Goal: Find specific page/section: Find specific page/section

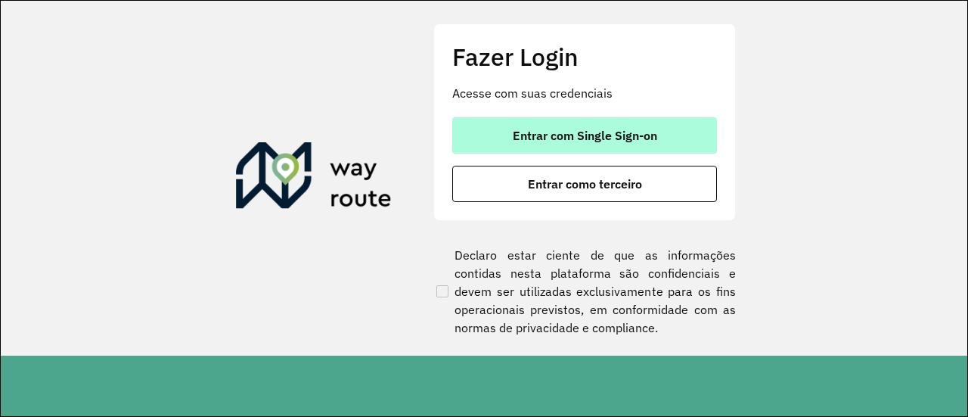
click at [612, 132] on span "Entrar com Single Sign-on" at bounding box center [585, 135] width 144 height 12
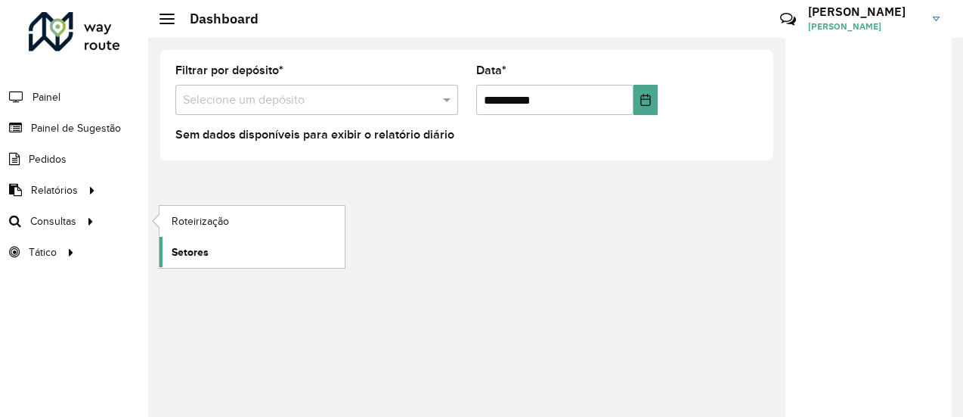
click at [186, 255] on span "Setores" at bounding box center [190, 252] width 37 height 16
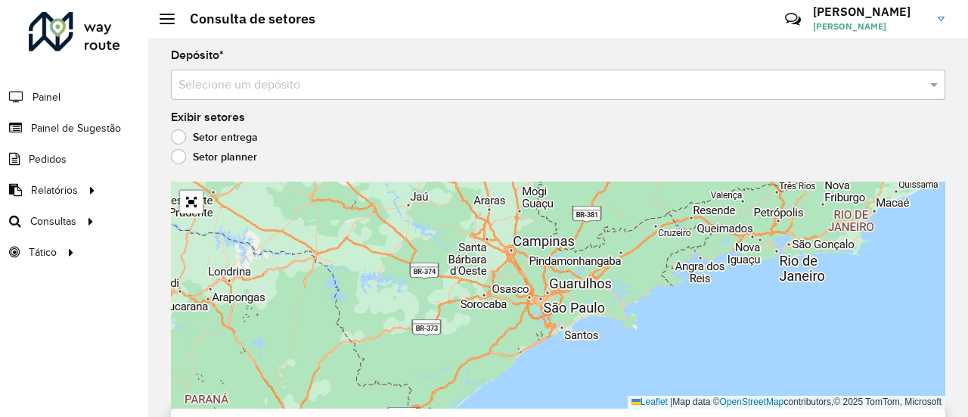
click at [236, 93] on input "text" at bounding box center [542, 85] width 729 height 18
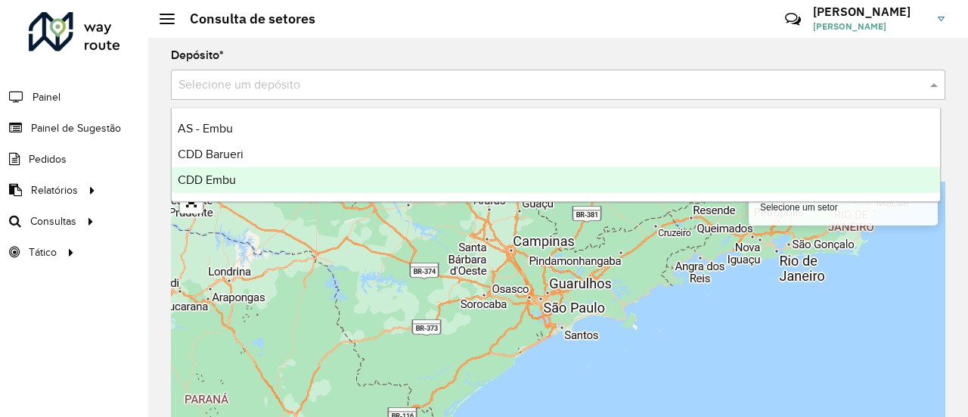
click at [208, 178] on span "CDD Embu" at bounding box center [207, 179] width 58 height 13
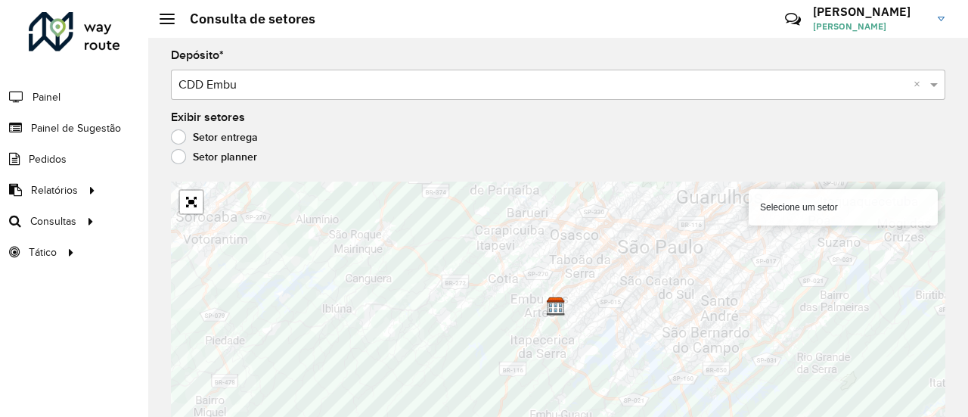
click at [411, 129] on div "Exibir setores Setor entrega Setor planner" at bounding box center [558, 140] width 774 height 57
click at [188, 202] on div "000 - DOM Selecione um setor Leaflet | Map data © OpenStreetMap contributors,© …" at bounding box center [558, 306] width 774 height 250
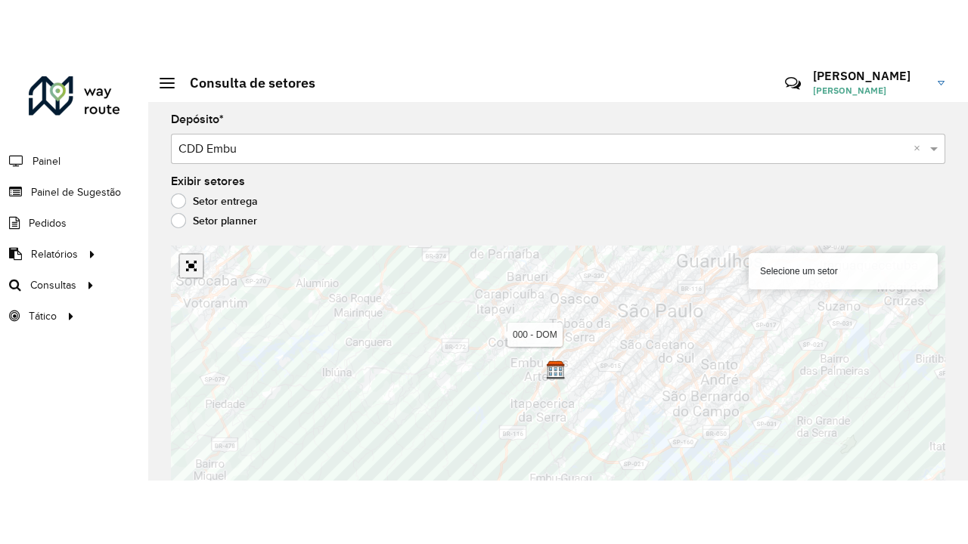
scroll to position [14, 0]
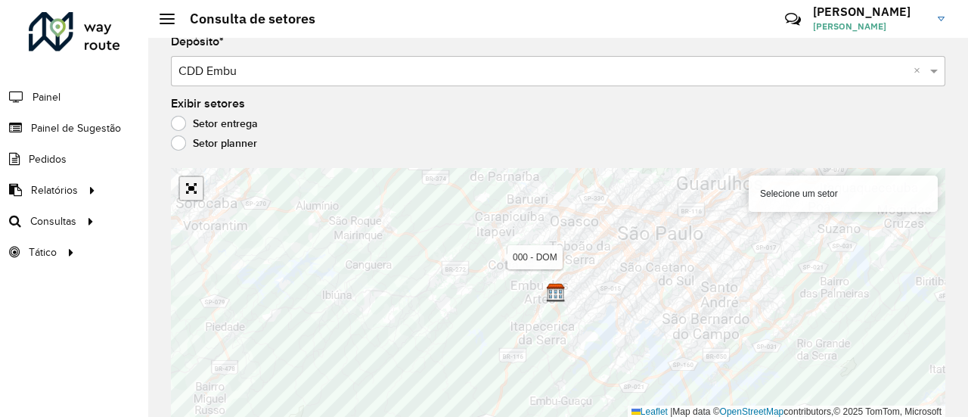
click at [191, 189] on link "Abrir mapa em tela cheia" at bounding box center [191, 188] width 23 height 23
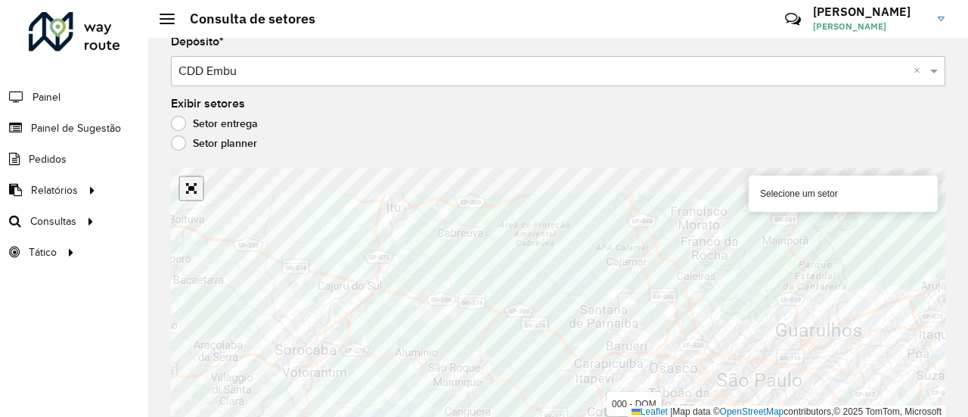
scroll to position [0, 0]
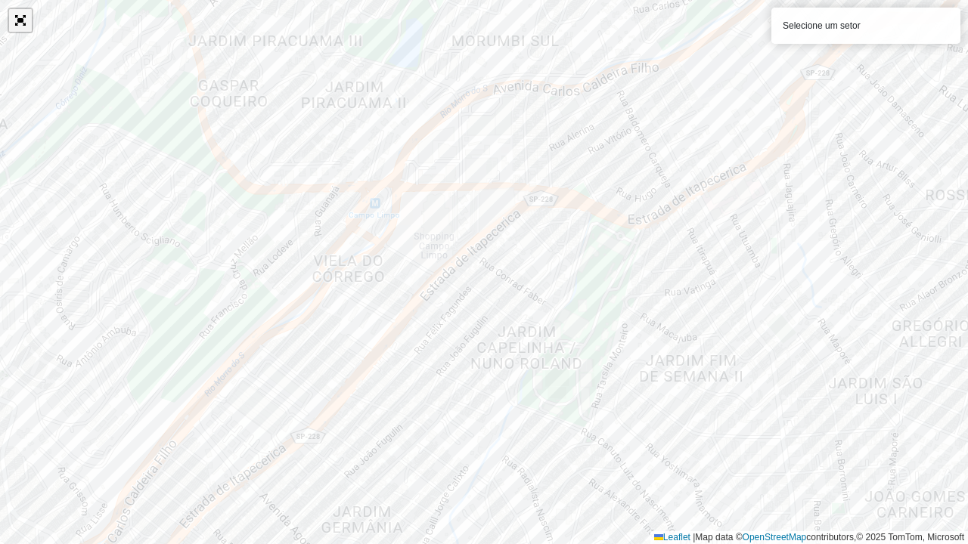
click at [24, 27] on link "Abrir mapa em tela cheia" at bounding box center [20, 20] width 23 height 23
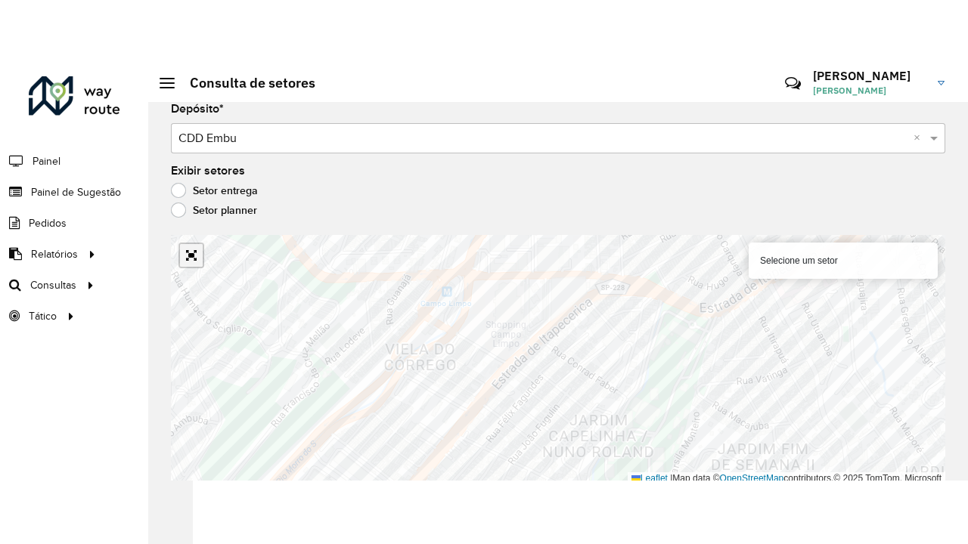
scroll to position [14, 0]
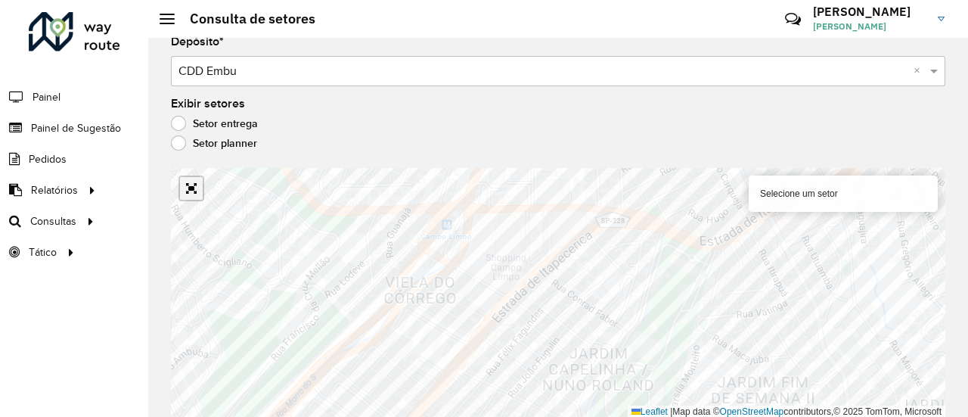
click at [187, 190] on link "Abrir mapa em tela cheia" at bounding box center [191, 188] width 23 height 23
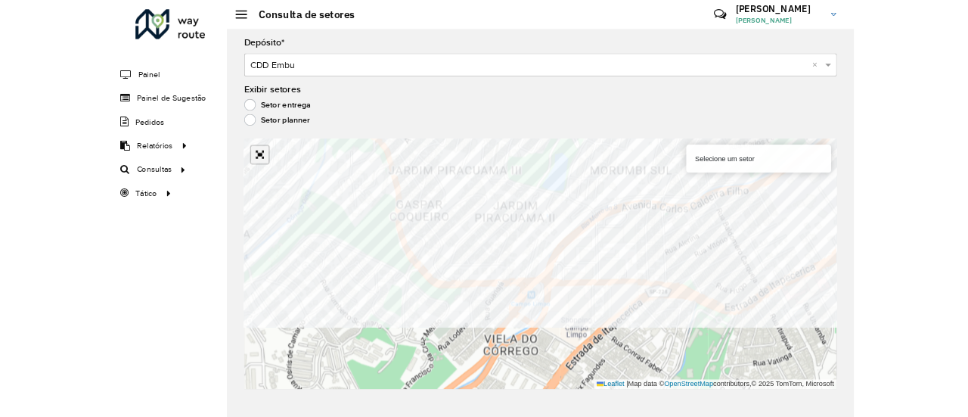
scroll to position [0, 0]
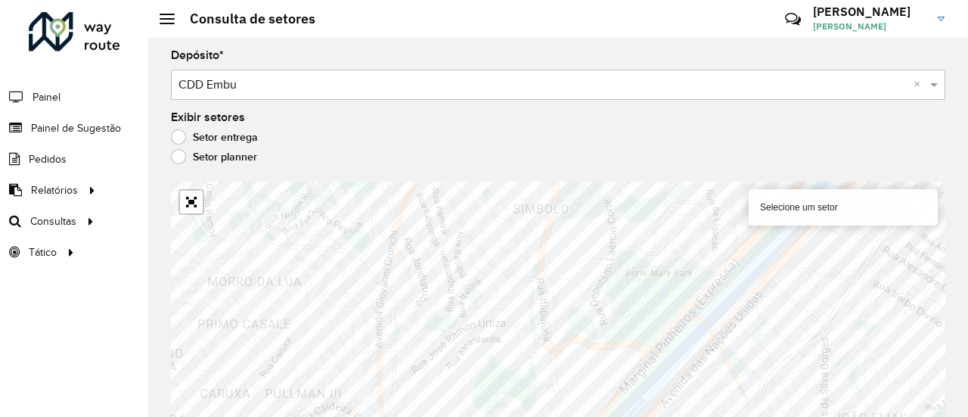
drag, startPoint x: 643, startPoint y: 150, endPoint x: 644, endPoint y: 108, distance: 41.6
click at [644, 108] on div "Depósito * Selecione um depósito × CDD Embu × Exibir setores Setor entrega Seto…" at bounding box center [558, 227] width 820 height 379
click at [192, 200] on div "Selecione um setor Leaflet | Map data © OpenStreetMap contributors,© 2025 TomTo…" at bounding box center [558, 306] width 774 height 250
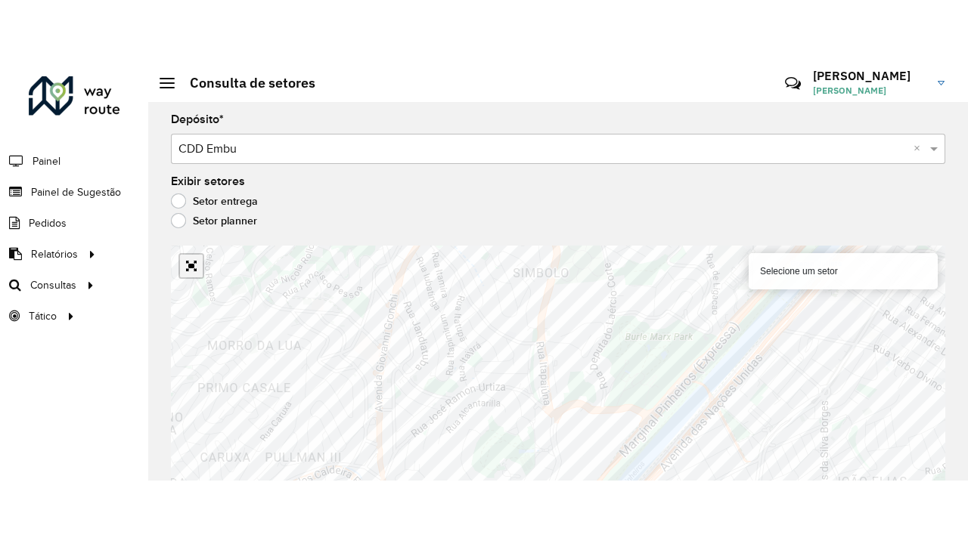
scroll to position [14, 0]
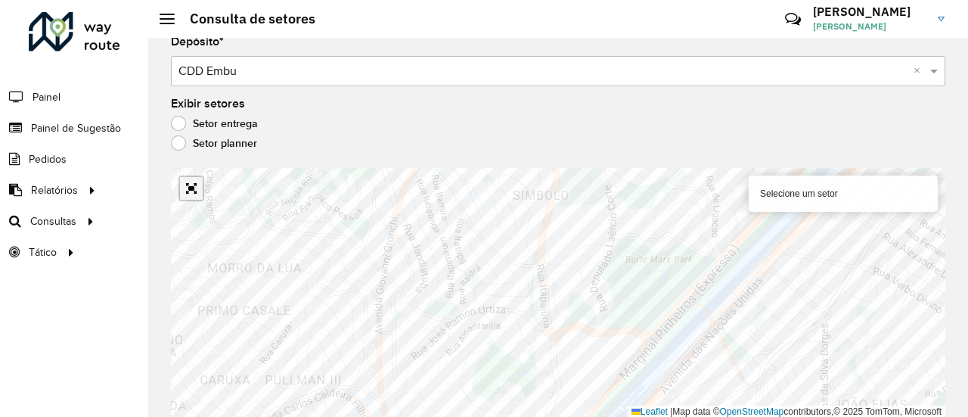
click at [191, 196] on link "Abrir mapa em tela cheia" at bounding box center [191, 188] width 23 height 23
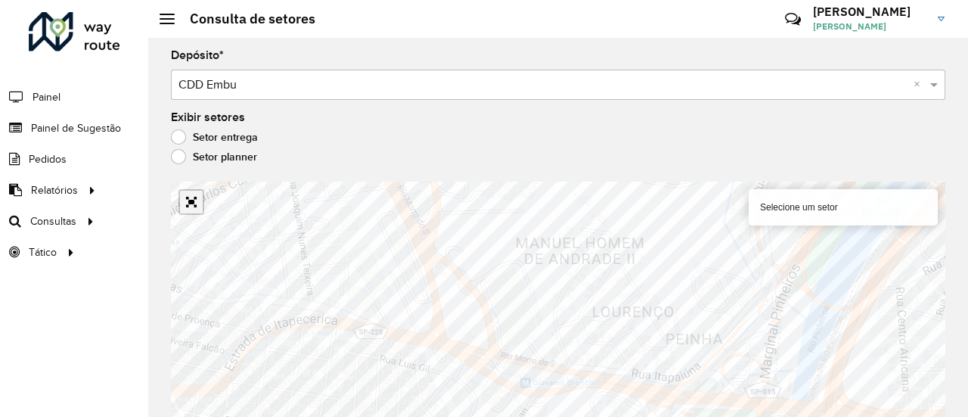
click at [189, 200] on link "Abrir mapa em tela cheia" at bounding box center [191, 202] width 23 height 23
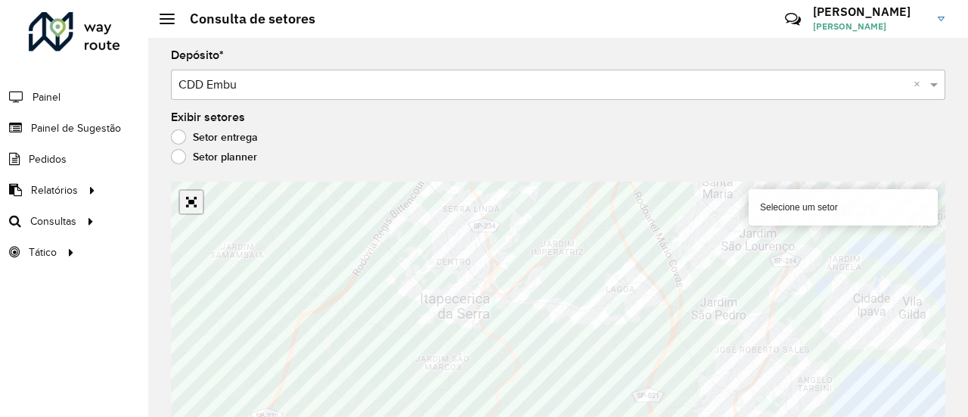
click at [202, 206] on link "Abrir mapa em tela cheia" at bounding box center [191, 202] width 23 height 23
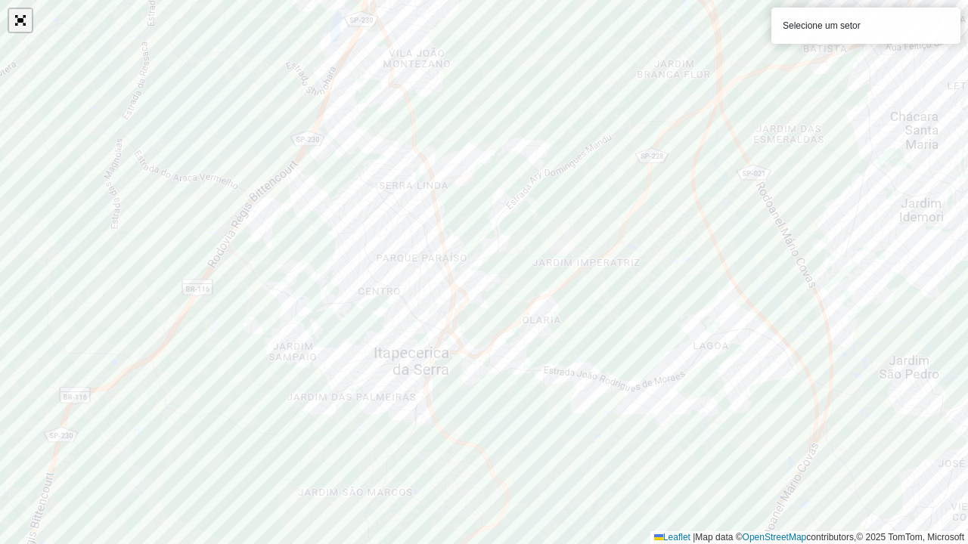
click at [22, 21] on link "Abrir mapa em tela cheia" at bounding box center [20, 20] width 23 height 23
